Goal: Transaction & Acquisition: Purchase product/service

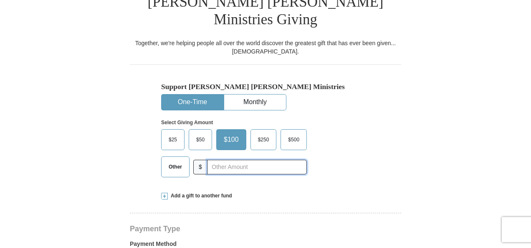
click at [245, 160] on input "text" at bounding box center [257, 167] width 100 height 15
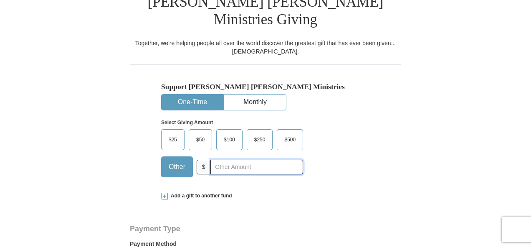
type input "10"
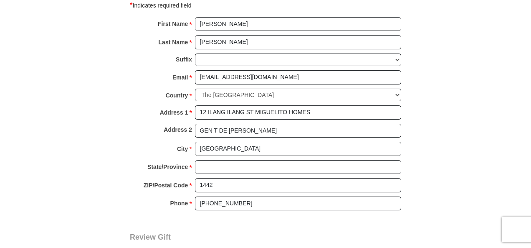
scroll to position [675, 0]
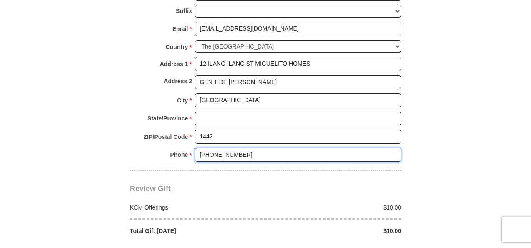
click at [264, 148] on input "(966) 350-4034" at bounding box center [298, 155] width 206 height 14
drag, startPoint x: 264, startPoint y: 147, endPoint x: 157, endPoint y: 150, distance: 106.1
click at [157, 150] on div "Phone * * (966) 350-4034 Please enter Phone Number Please enter Phone" at bounding box center [266, 157] width 272 height 18
type input "0"
type input "9"
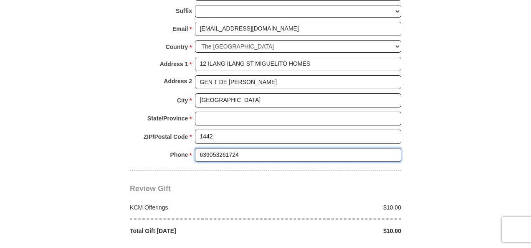
type input "639053261724"
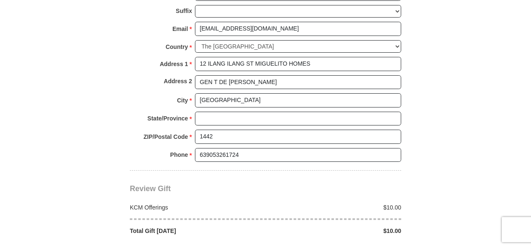
click at [203, 171] on div "Review Gift Your monthly donation will start on the first occurrence on your se…" at bounding box center [266, 202] width 272 height 64
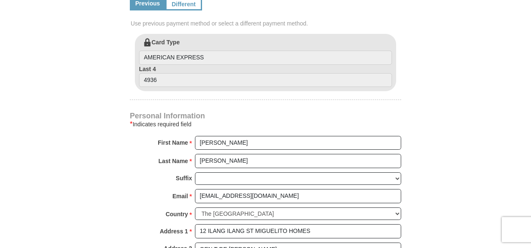
scroll to position [633, 0]
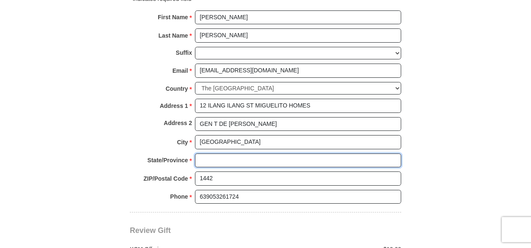
click at [203, 153] on input "State/Province *" at bounding box center [298, 160] width 206 height 14
type input "Metro MLA"
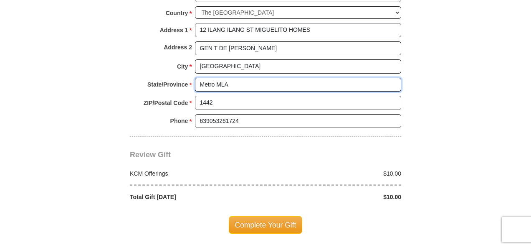
scroll to position [800, 0]
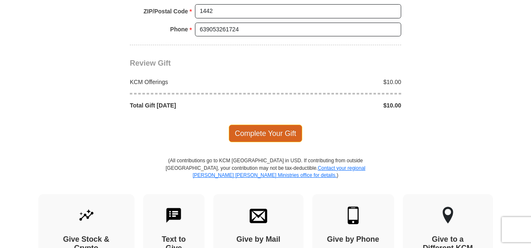
click at [281, 125] on span "Complete Your Gift" at bounding box center [266, 133] width 74 height 18
